Goal: Register for event/course

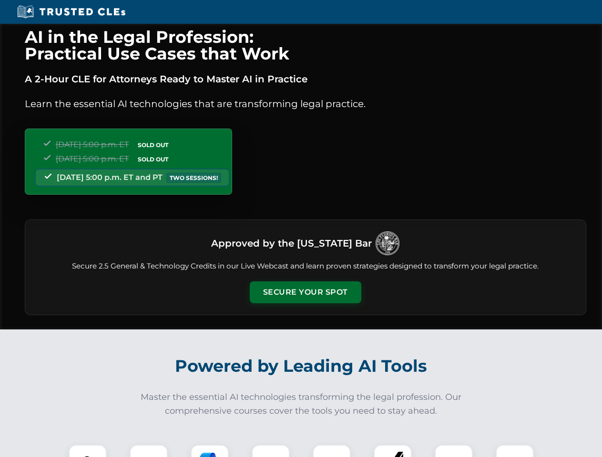
click at [305, 293] on button "Secure Your Spot" at bounding box center [305, 293] width 111 height 22
click at [88, 451] on img at bounding box center [88, 464] width 28 height 28
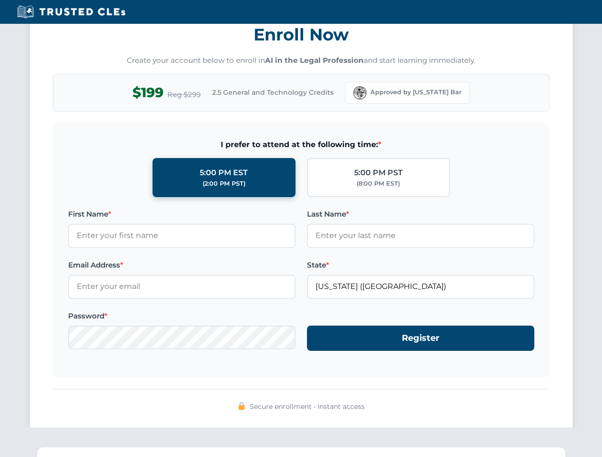
scroll to position [935, 0]
